Goal: Task Accomplishment & Management: Complete application form

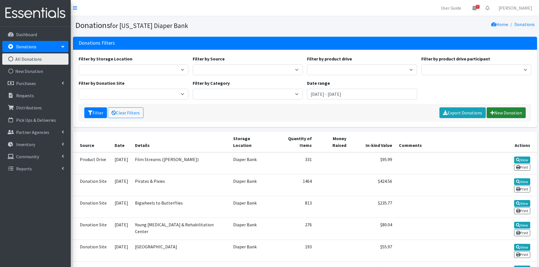
click at [508, 114] on link "New Donation" at bounding box center [505, 112] width 39 height 11
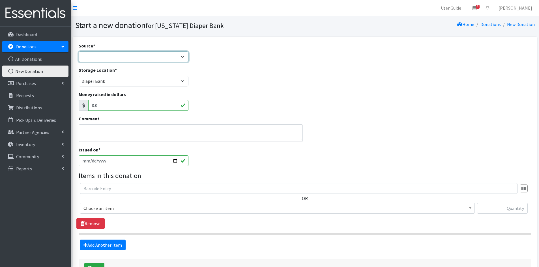
click at [100, 52] on select "Product Drive Manufacturer Donation Site Misc. Donation" at bounding box center [134, 56] width 110 height 11
select select "Misc. Donation"
click at [79, 51] on select "Product Drive Manufacturer Donation Site Misc. Donation" at bounding box center [134, 56] width 110 height 11
click at [103, 127] on textarea "Comment" at bounding box center [191, 133] width 224 height 18
type textarea "[PERSON_NAME] donation during wrap"
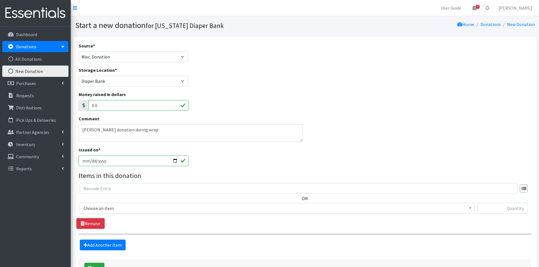
click at [134, 209] on span "Choose an item" at bounding box center [276, 208] width 387 height 8
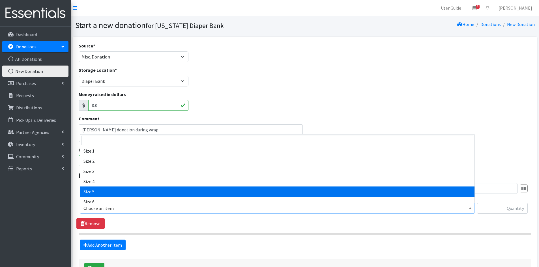
scroll to position [57, 0]
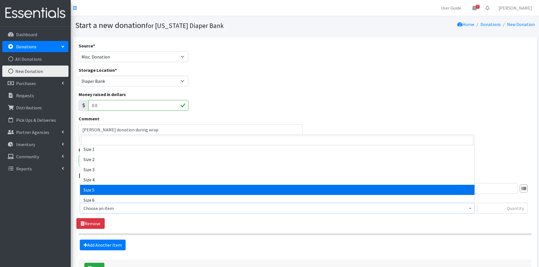
select select "3686"
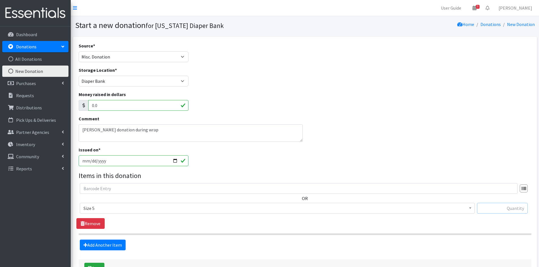
click at [516, 207] on input "text" at bounding box center [502, 208] width 51 height 11
paste input "373"
type input "373"
click at [96, 262] on div "Save" at bounding box center [305, 269] width 452 height 18
click at [97, 265] on button "Save" at bounding box center [94, 268] width 20 height 11
